Goal: Transaction & Acquisition: Purchase product/service

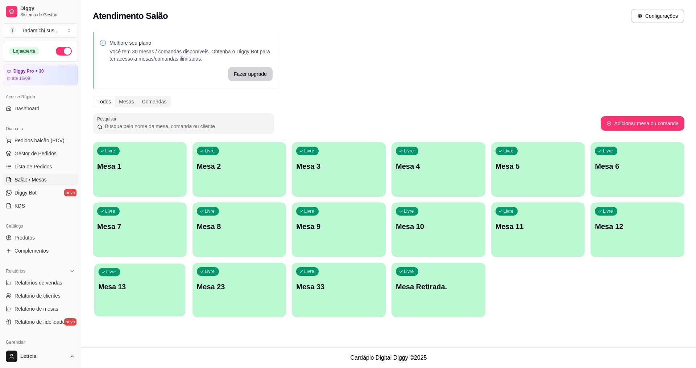
click at [146, 275] on div "Livre Mesa 13" at bounding box center [139, 285] width 91 height 44
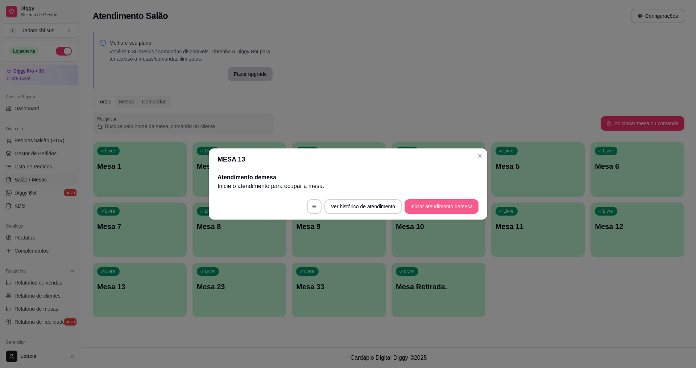
click at [459, 204] on button "Iniciar atendimento de mesa" at bounding box center [442, 206] width 74 height 14
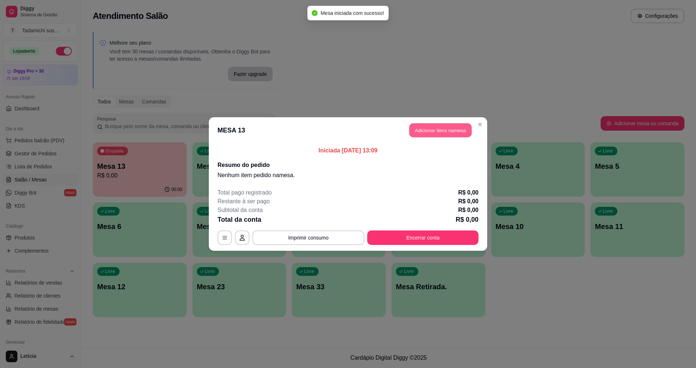
click at [443, 133] on button "Adicionar itens na mesa" at bounding box center [440, 130] width 62 height 14
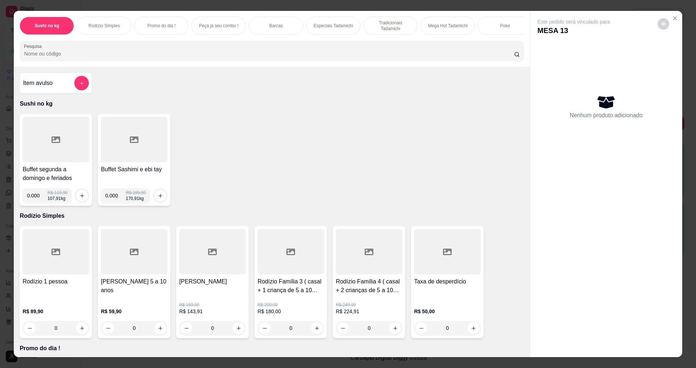
click at [53, 141] on icon at bounding box center [55, 139] width 9 height 9
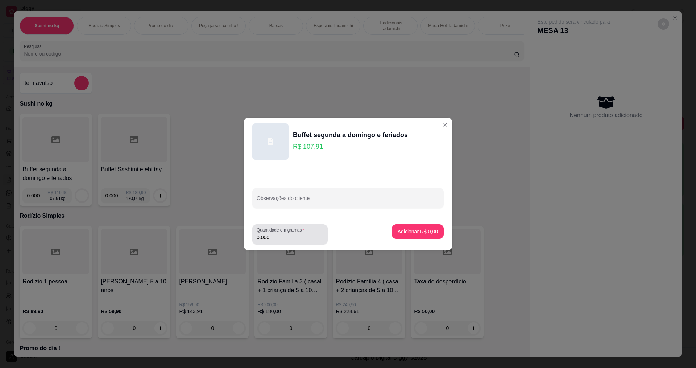
click at [285, 240] on input "0.000" at bounding box center [290, 236] width 67 height 7
type input "0.422"
click at [400, 235] on p "Adicionar R$ 45,54" at bounding box center [416, 231] width 42 height 7
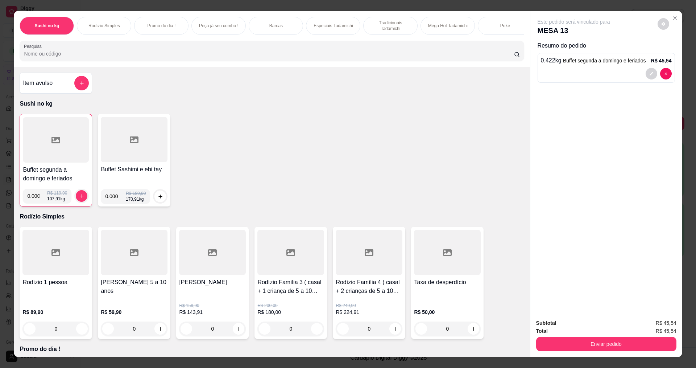
click at [113, 153] on div at bounding box center [134, 139] width 67 height 45
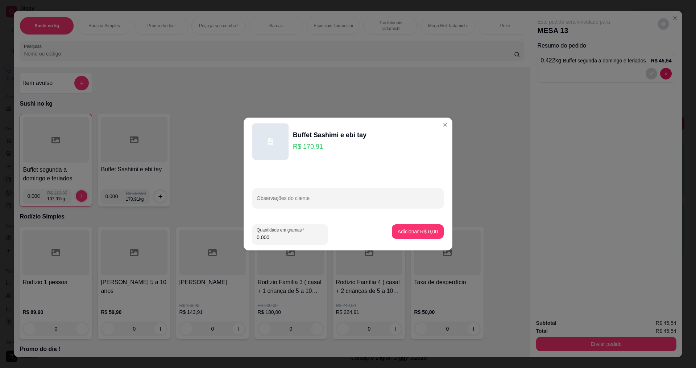
click at [271, 237] on input "0.000" at bounding box center [290, 236] width 67 height 7
type input "0.134"
click at [412, 230] on p "Adicionar R$ 22,90" at bounding box center [416, 231] width 43 height 7
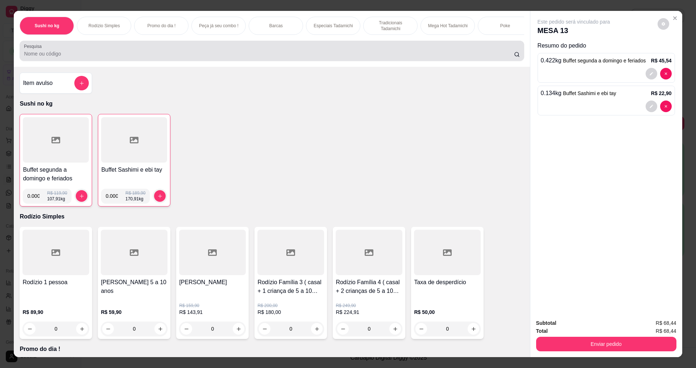
click at [78, 56] on input "Pesquisa" at bounding box center [269, 53] width 490 height 7
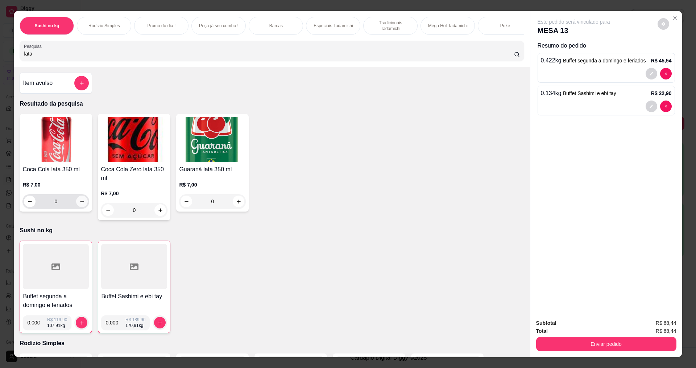
type input "lata"
click at [79, 203] on button "increase-product-quantity" at bounding box center [82, 201] width 12 height 12
type input "1"
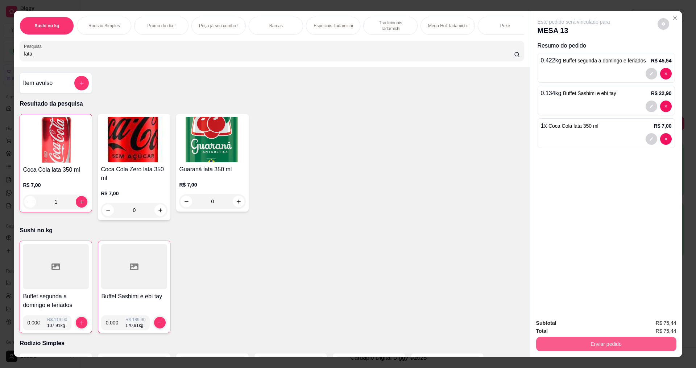
click at [567, 342] on button "Enviar pedido" at bounding box center [606, 343] width 140 height 14
click at [557, 326] on button "Não registrar e enviar pedido" at bounding box center [581, 325] width 73 height 13
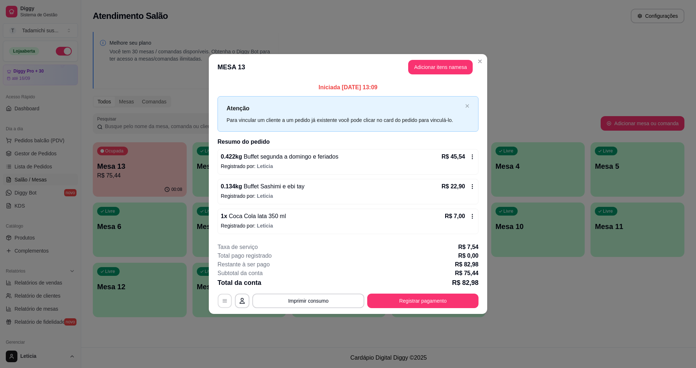
click at [219, 299] on button "button" at bounding box center [225, 300] width 14 height 14
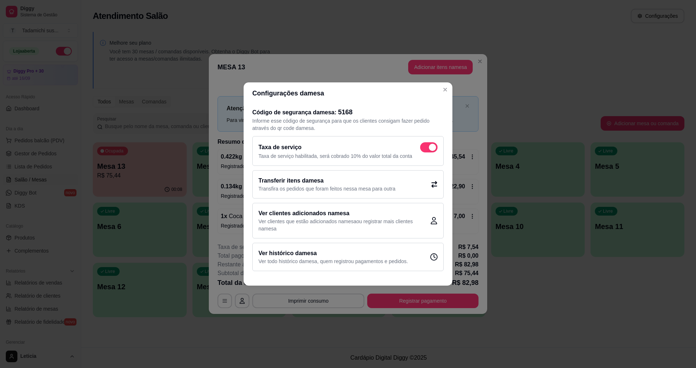
click at [432, 146] on span at bounding box center [432, 147] width 7 height 7
click at [424, 149] on input "checkbox" at bounding box center [422, 151] width 5 height 5
checkbox input "false"
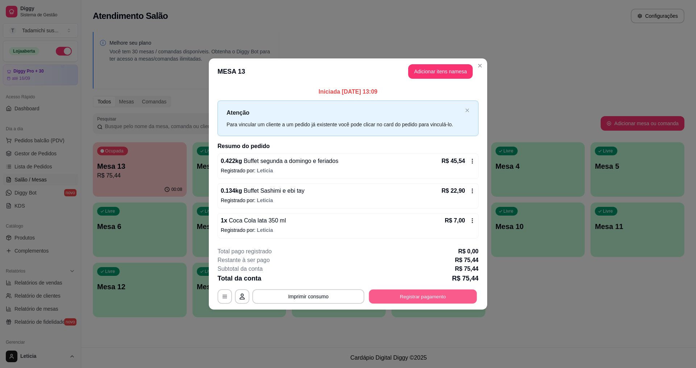
click at [393, 292] on button "Registrar pagamento" at bounding box center [423, 296] width 108 height 14
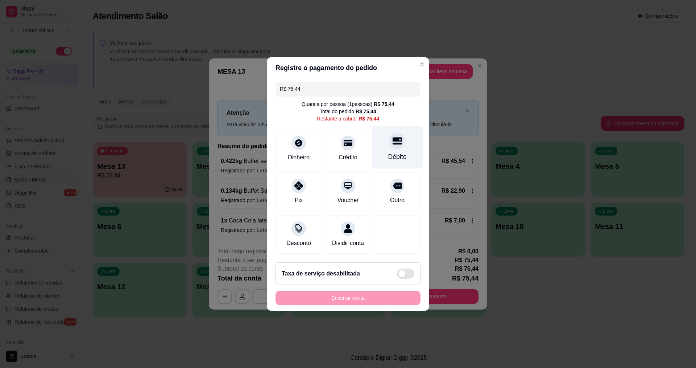
click at [399, 146] on div "Débito" at bounding box center [397, 147] width 51 height 42
type input "R$ 0,00"
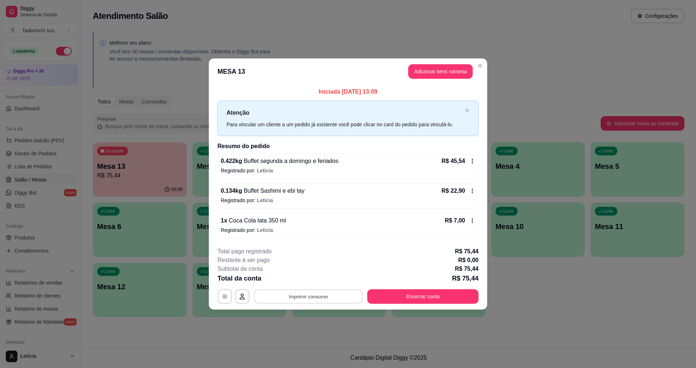
click at [313, 299] on button "Imprimir consumo" at bounding box center [308, 296] width 109 height 14
click at [313, 263] on button "IMPRESSORA" at bounding box center [310, 264] width 54 height 11
click at [323, 296] on button "Imprimir consumo" at bounding box center [308, 296] width 109 height 14
click at [323, 279] on button "IMPRESSORA HAYOM" at bounding box center [310, 278] width 54 height 11
click at [393, 293] on button "Encerrar conta" at bounding box center [423, 296] width 108 height 14
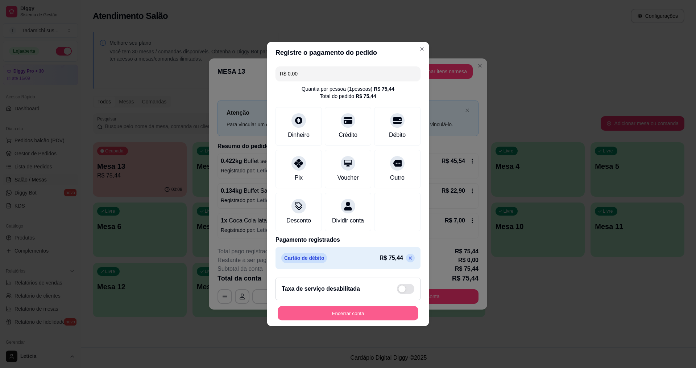
click at [383, 320] on button "Encerrar conta" at bounding box center [348, 313] width 141 height 14
